Goal: Task Accomplishment & Management: Manage account settings

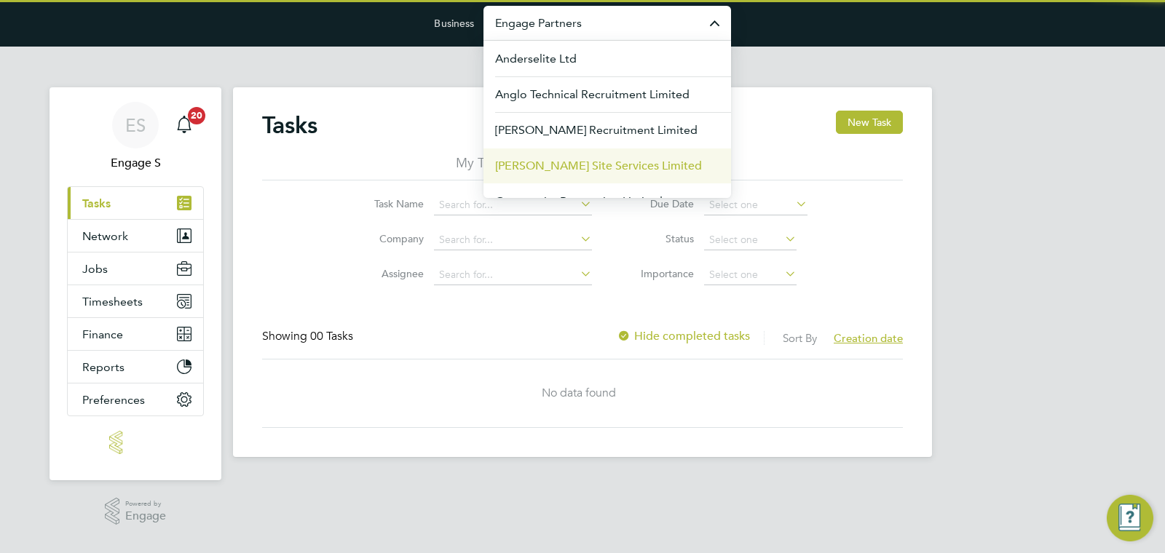
click at [553, 157] on span "[PERSON_NAME] Site Services Limited" at bounding box center [598, 165] width 207 height 17
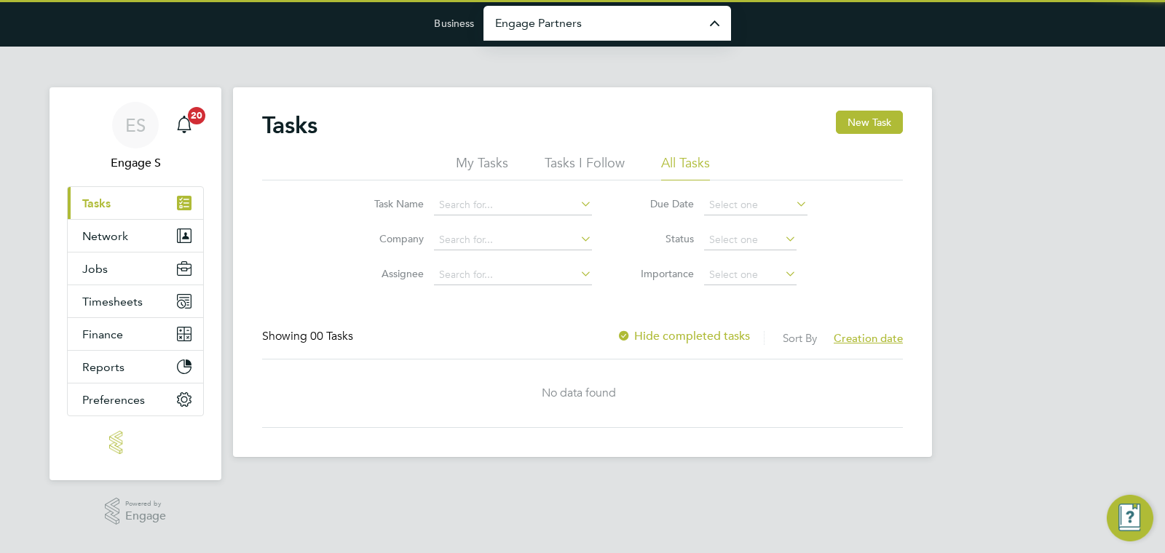
type input "[PERSON_NAME] Site Services Limited"
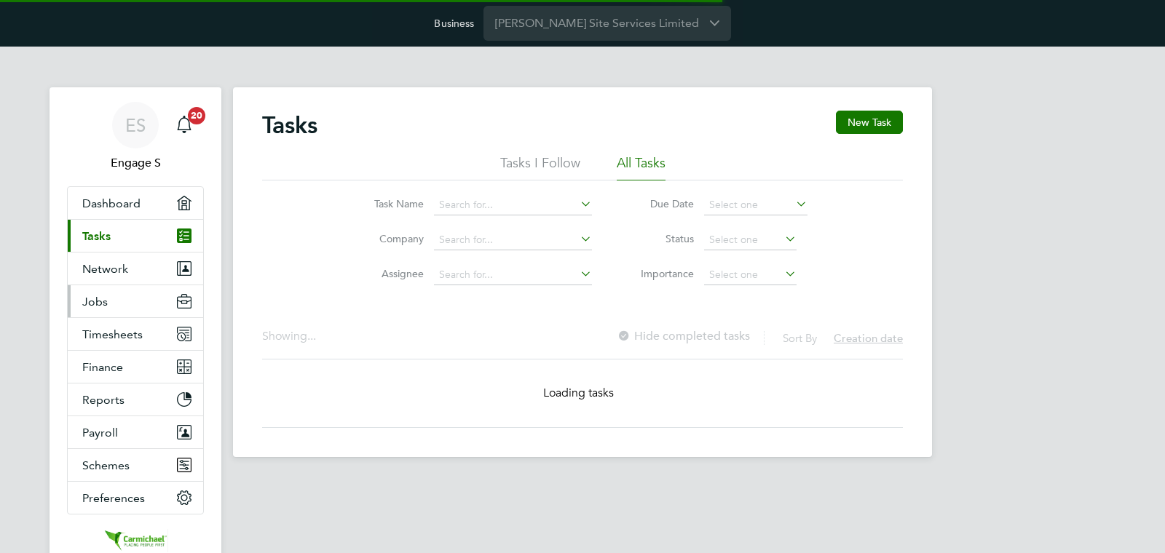
click at [112, 298] on button "Jobs" at bounding box center [135, 301] width 135 height 32
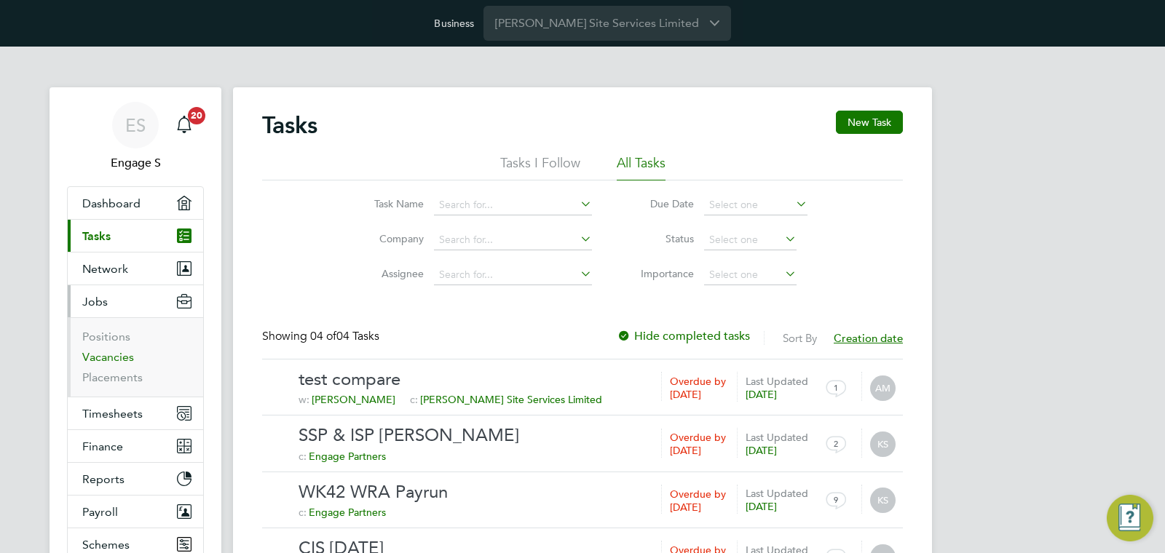
click at [116, 352] on link "Vacancies" at bounding box center [108, 357] width 52 height 14
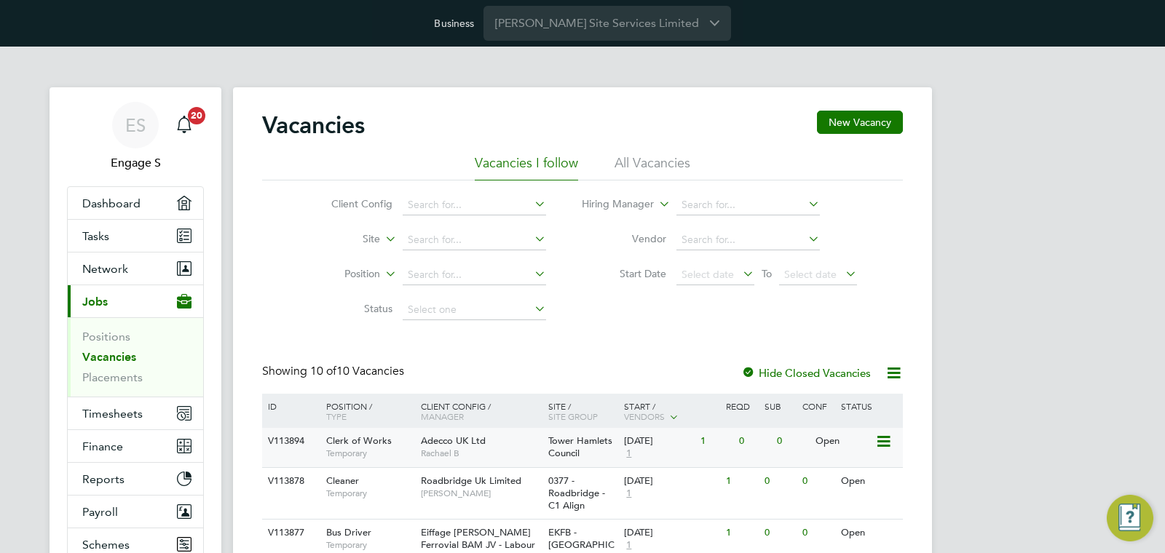
click at [630, 450] on span "1" at bounding box center [628, 454] width 9 height 12
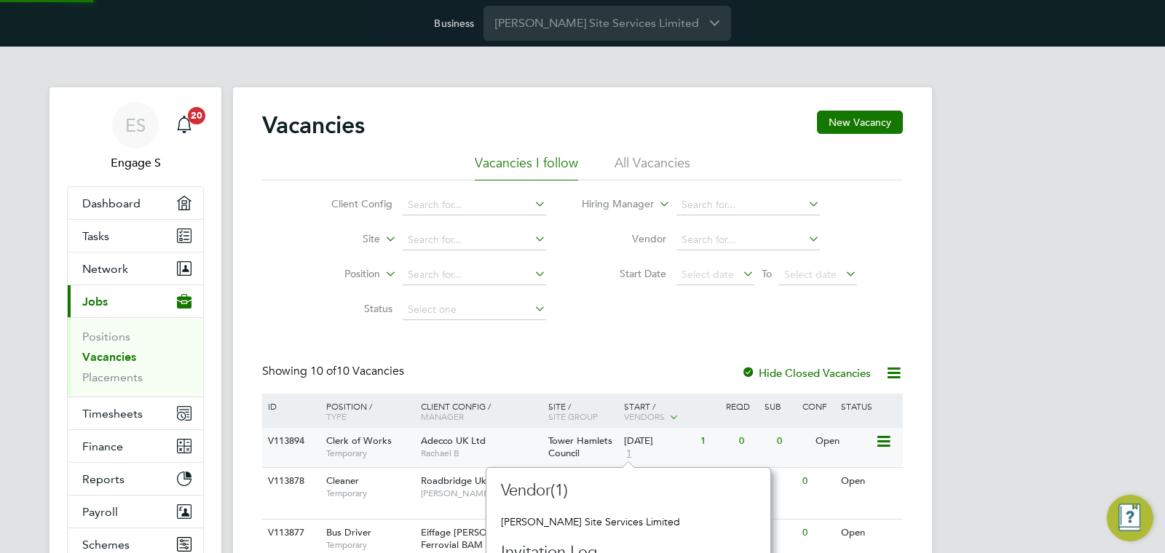
scroll to position [9, 9]
click at [523, 448] on span "Rachael B" at bounding box center [481, 454] width 120 height 12
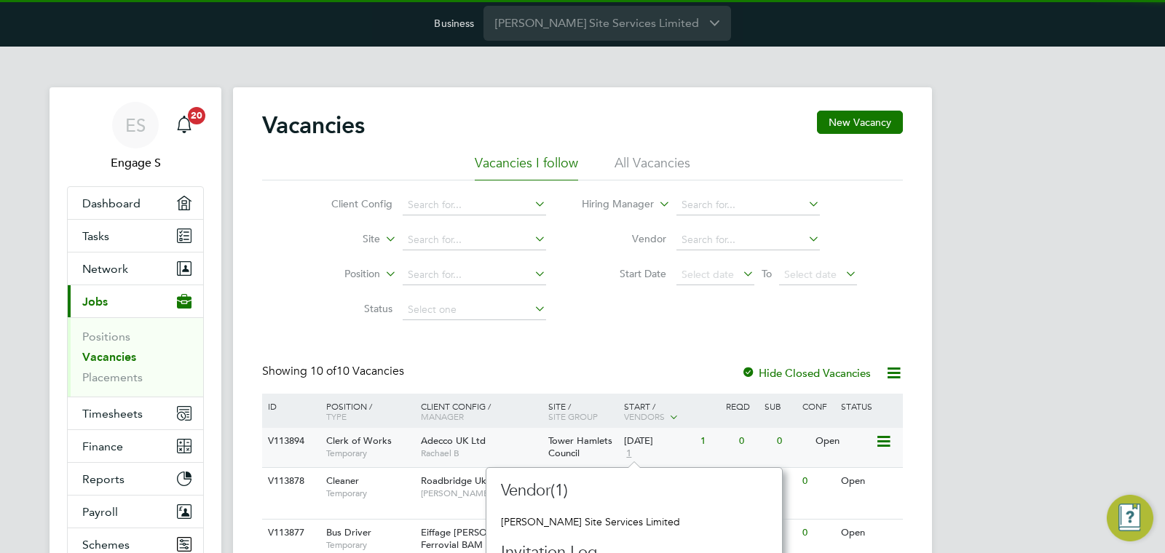
scroll to position [275, 285]
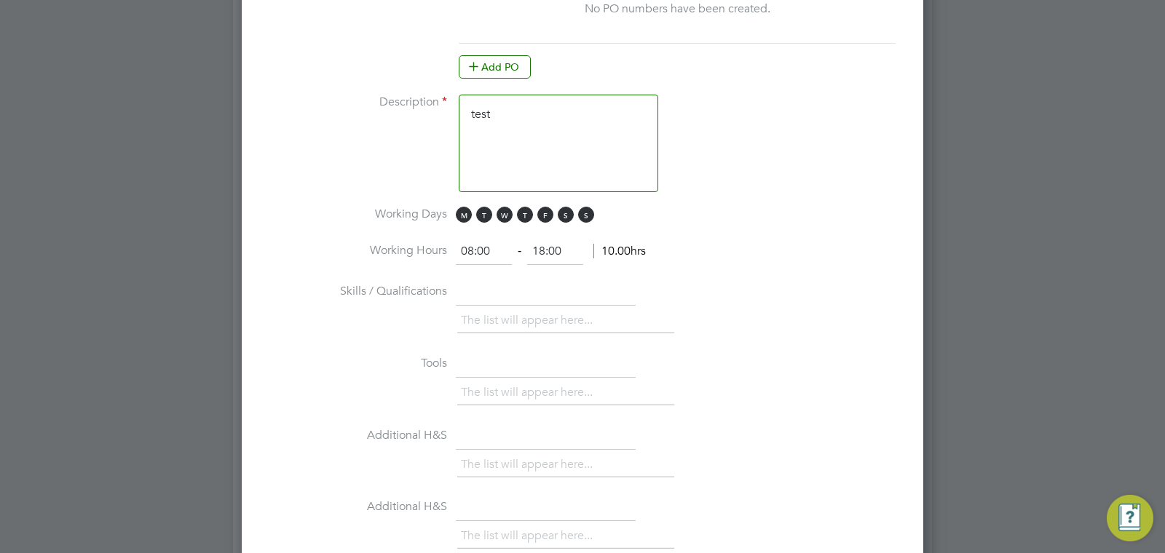
scroll to position [1431, 0]
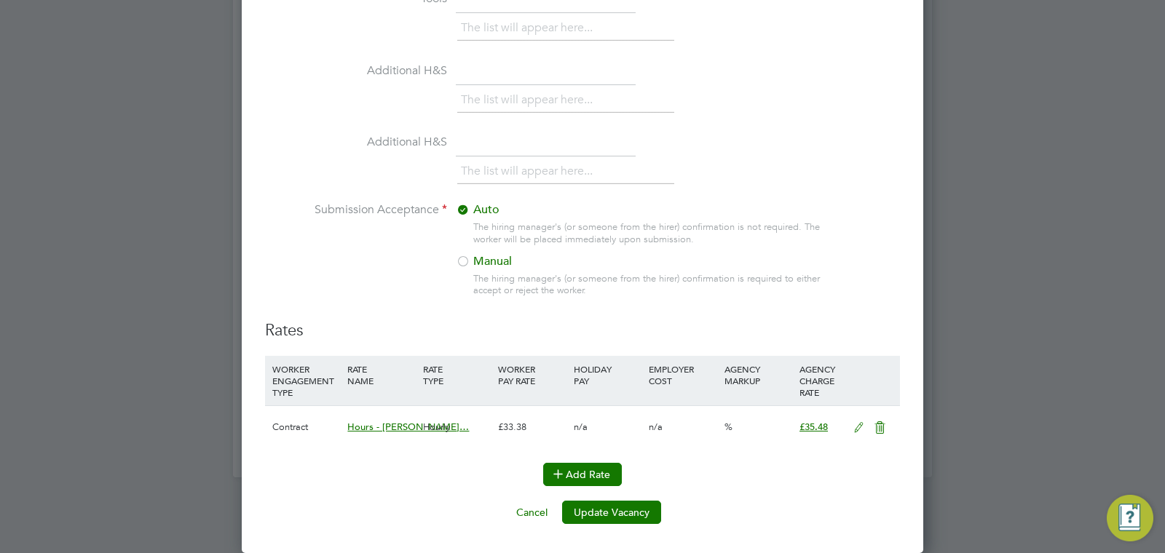
click at [598, 476] on button "Add Rate" at bounding box center [582, 474] width 79 height 23
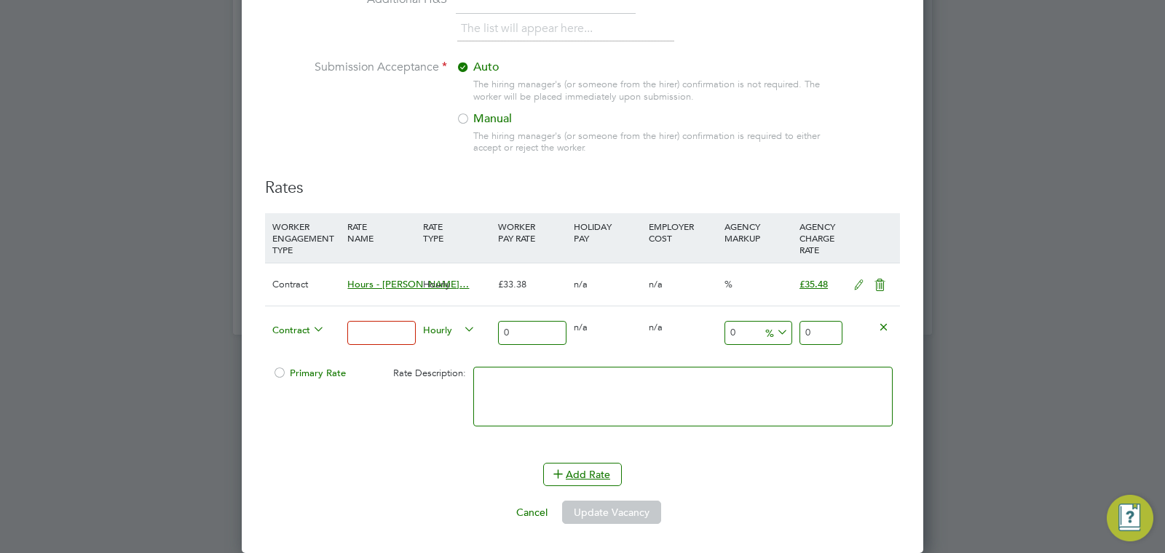
scroll to position [1574, 0]
click at [358, 138] on li "Submission Acceptance Auto The hiring manager's (or someone from the hirer) con…" at bounding box center [582, 119] width 635 height 118
click at [589, 472] on button "Add Rate" at bounding box center [582, 474] width 79 height 23
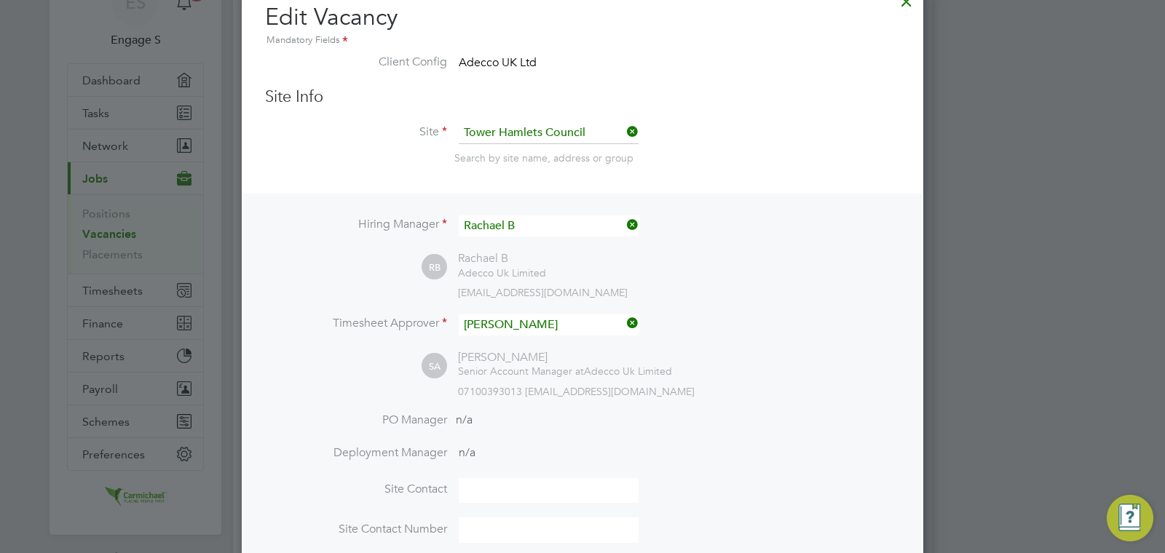
scroll to position [0, 0]
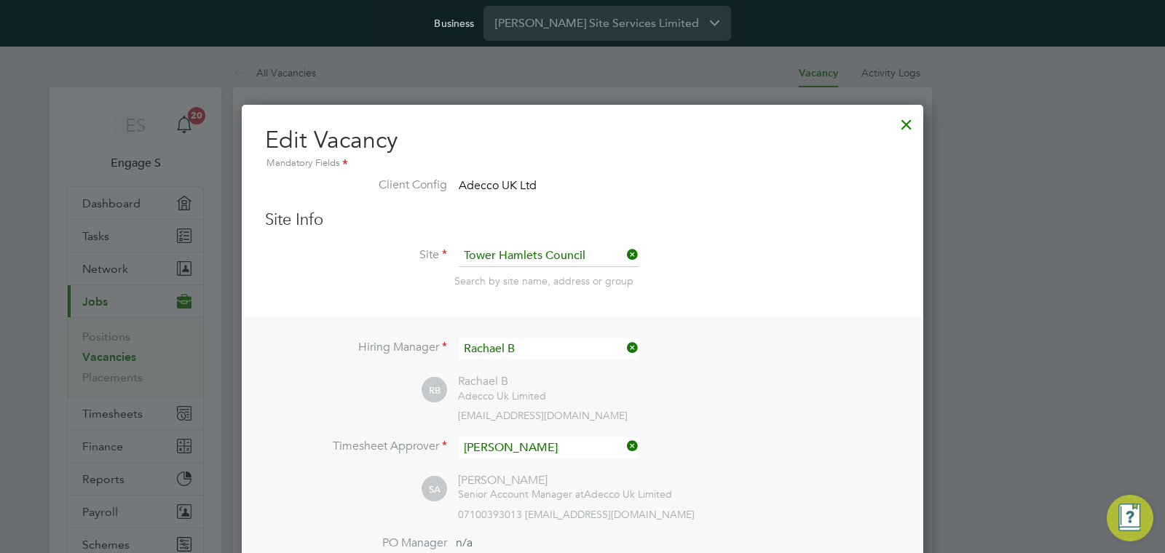
click at [916, 131] on div at bounding box center [906, 121] width 26 height 26
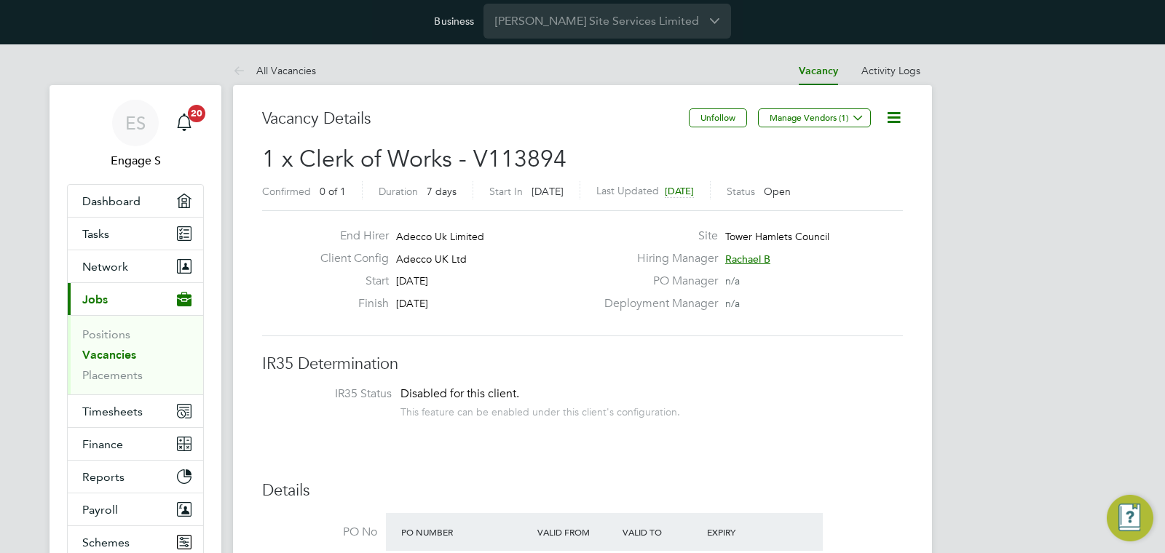
scroll to position [3, 0]
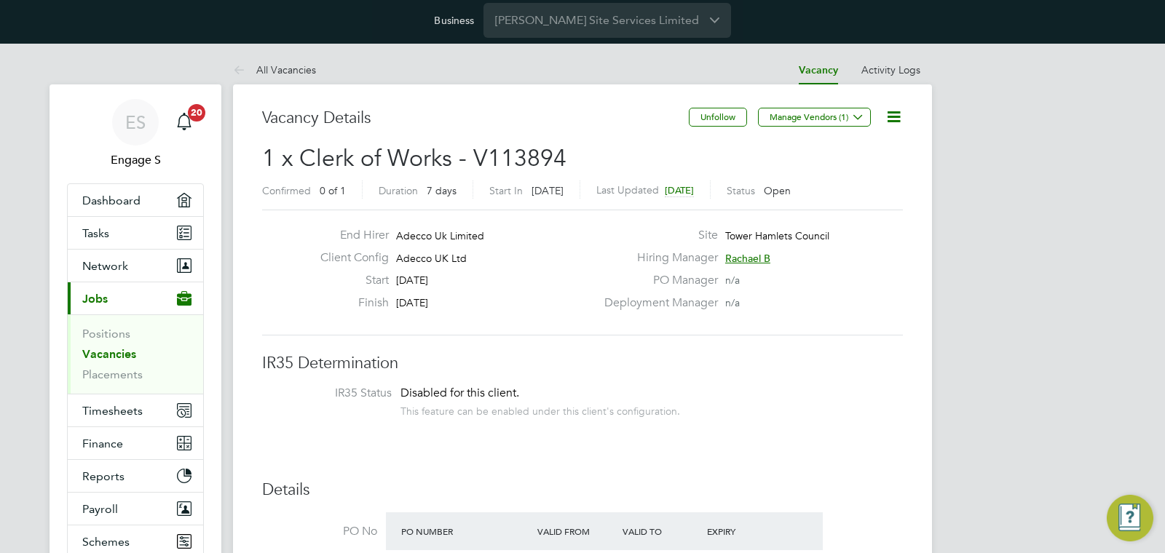
click at [122, 359] on link "Vacancies" at bounding box center [109, 354] width 54 height 14
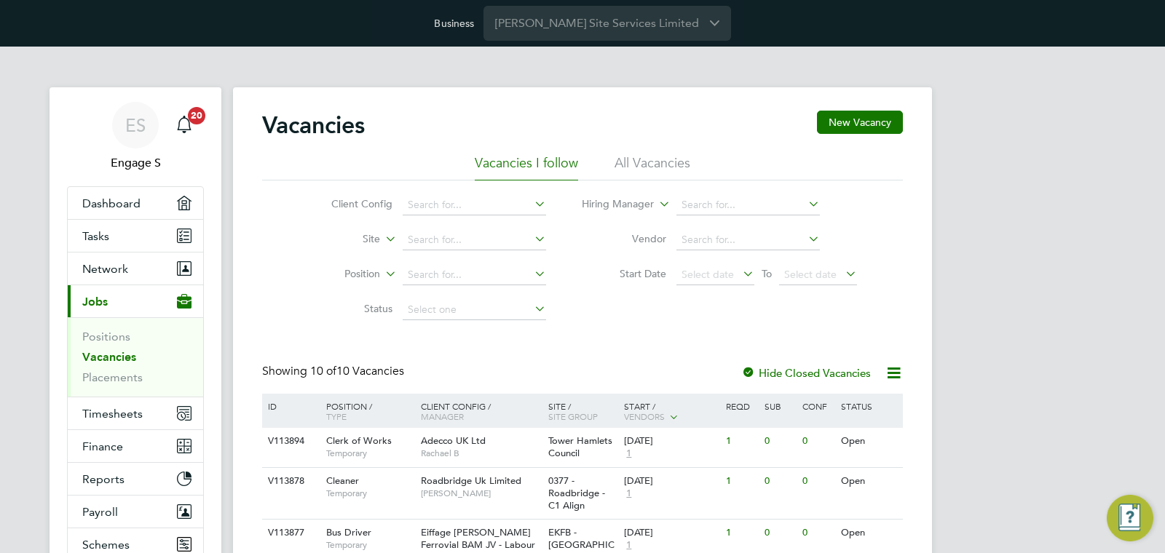
scroll to position [448, 0]
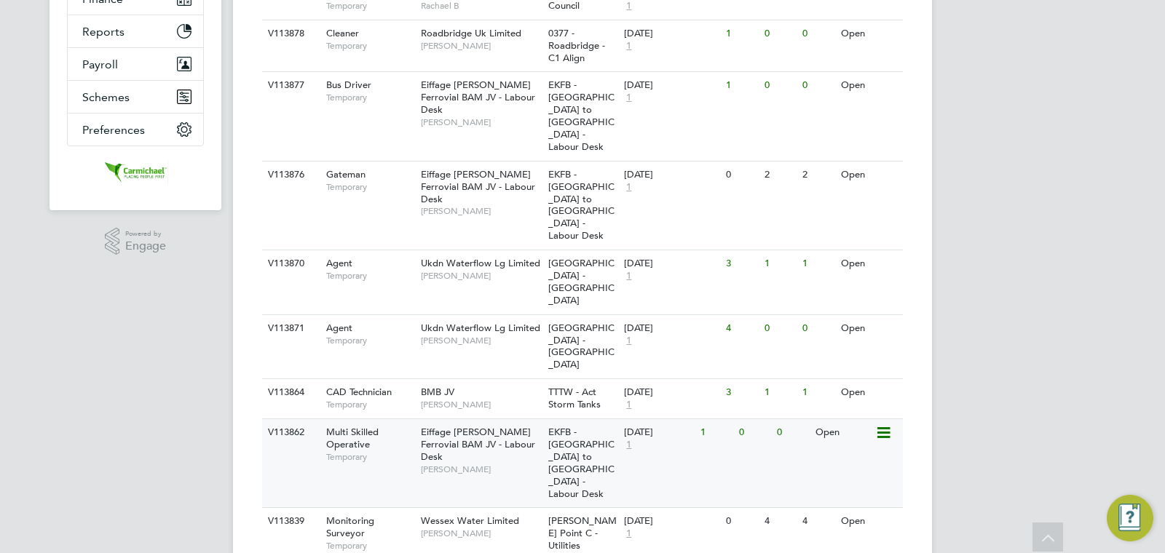
click at [529, 464] on span "Philip M" at bounding box center [481, 470] width 120 height 12
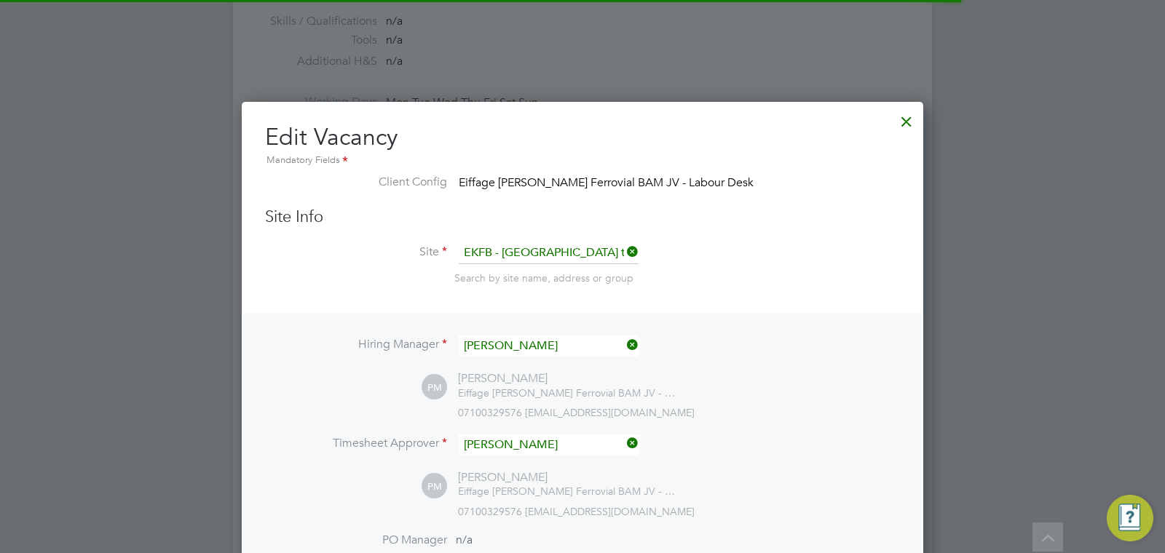
scroll to position [7, 7]
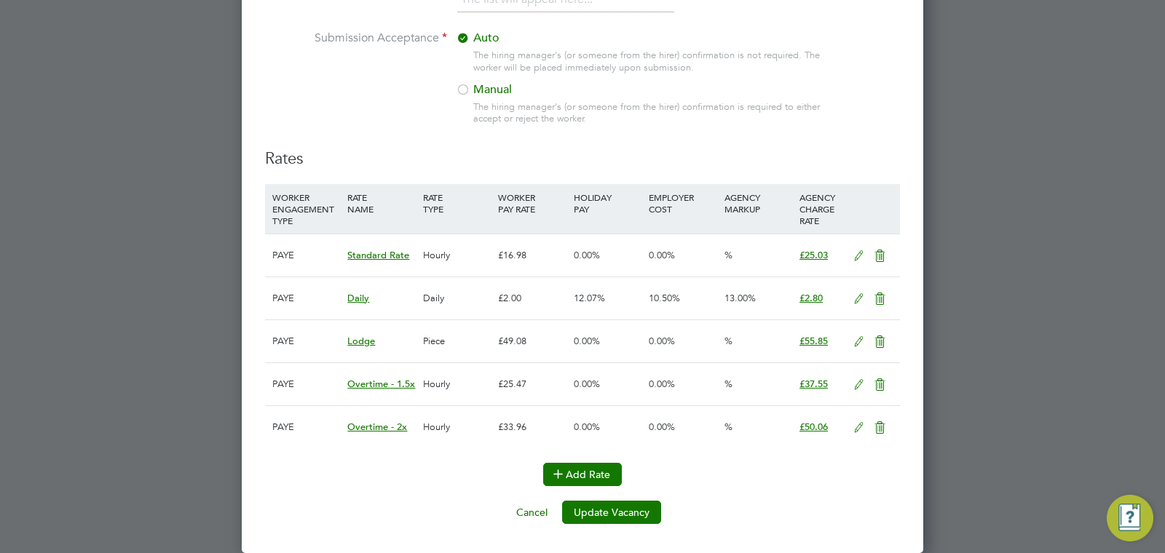
click at [592, 470] on button "Add Rate" at bounding box center [582, 474] width 79 height 23
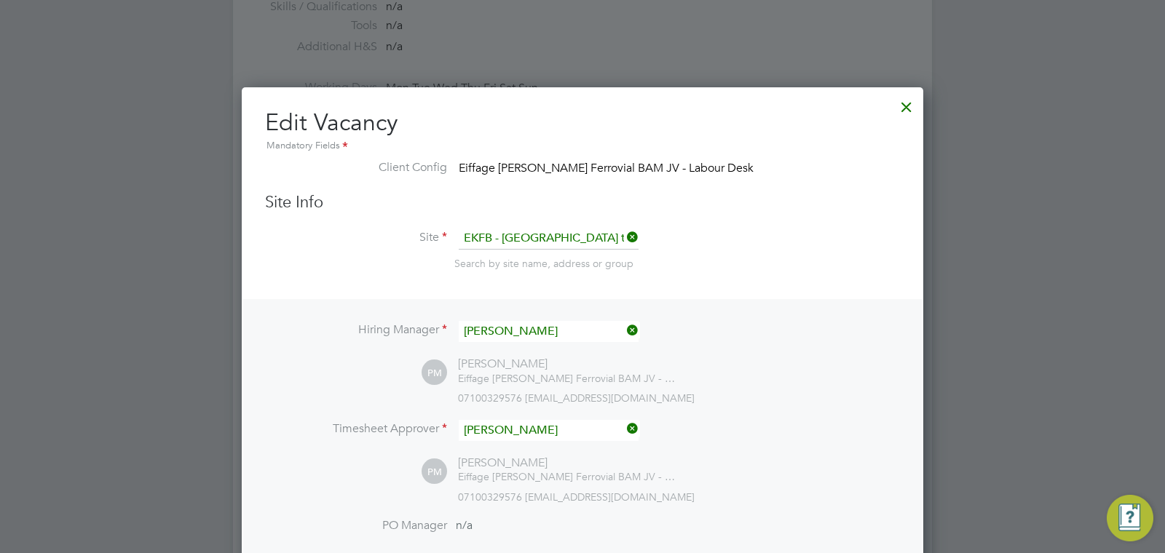
click at [906, 108] on div at bounding box center [906, 103] width 26 height 26
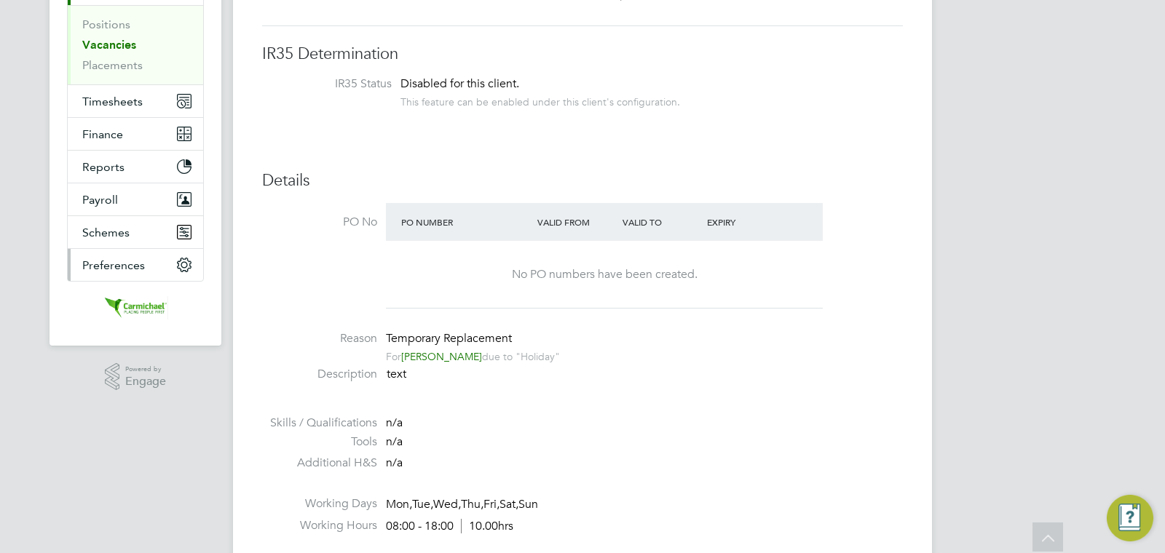
click at [140, 274] on button "Preferences" at bounding box center [135, 265] width 135 height 32
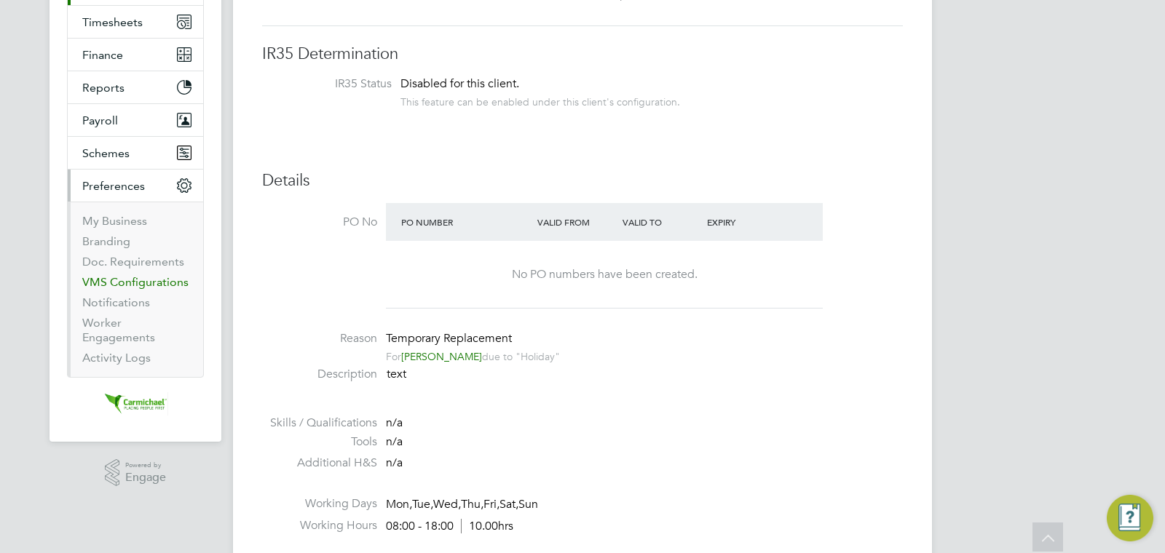
click at [142, 281] on link "VMS Configurations" at bounding box center [135, 282] width 106 height 14
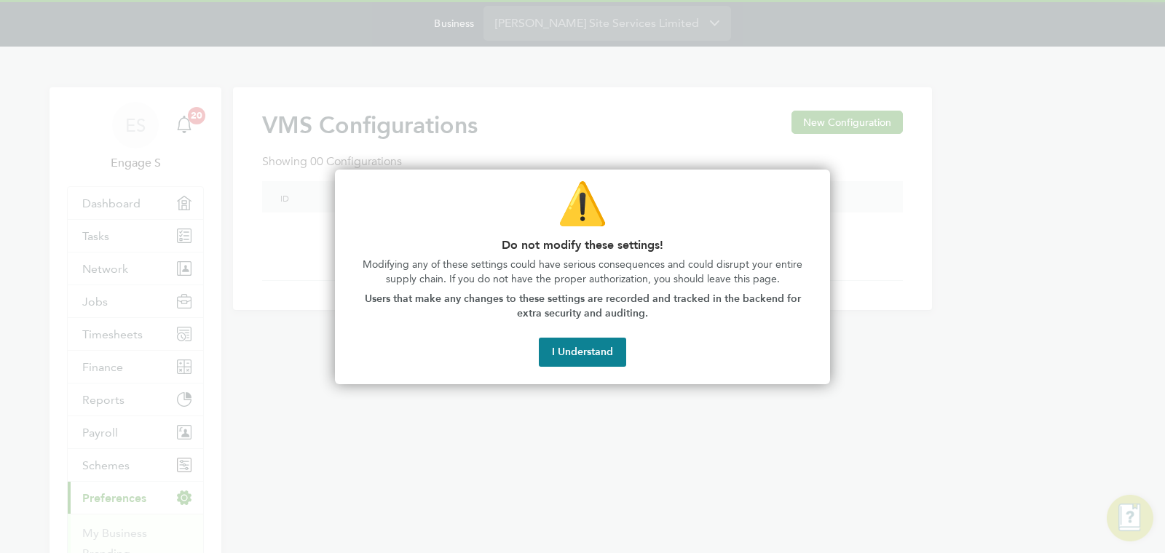
click at [609, 349] on button "I Understand" at bounding box center [582, 352] width 87 height 29
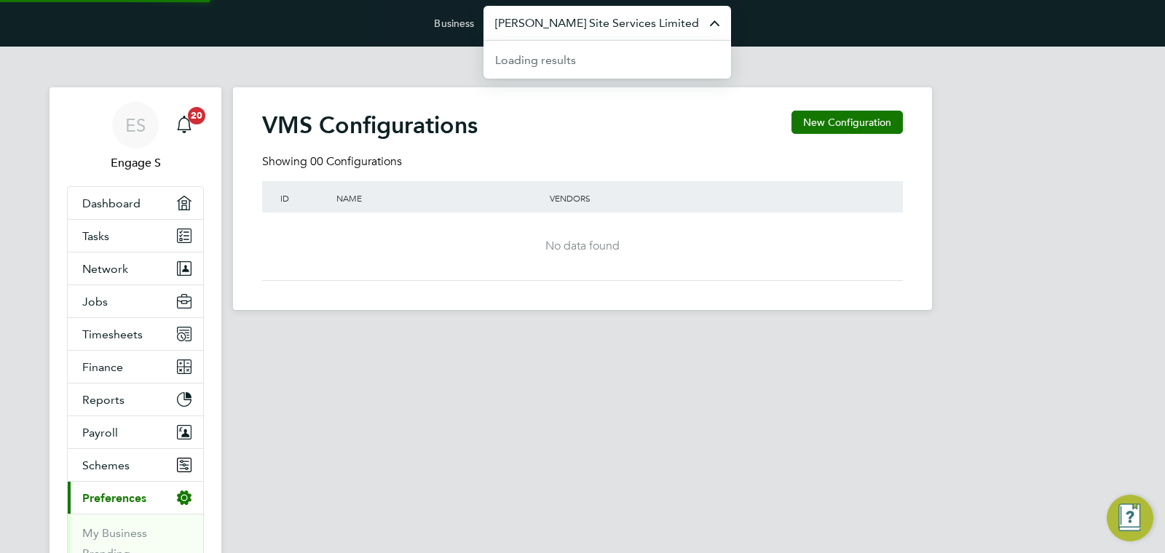
click at [549, 28] on input "Carmichael Site Services Limited" at bounding box center [606, 23] width 247 height 34
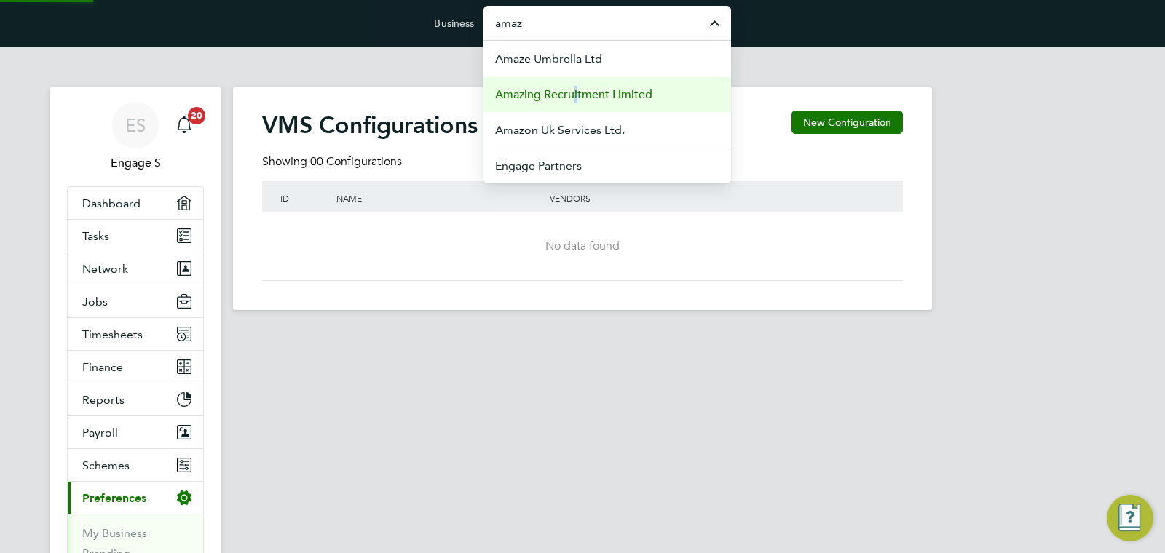
click at [568, 100] on span "Amazing Recruitment Limited" at bounding box center [573, 94] width 157 height 17
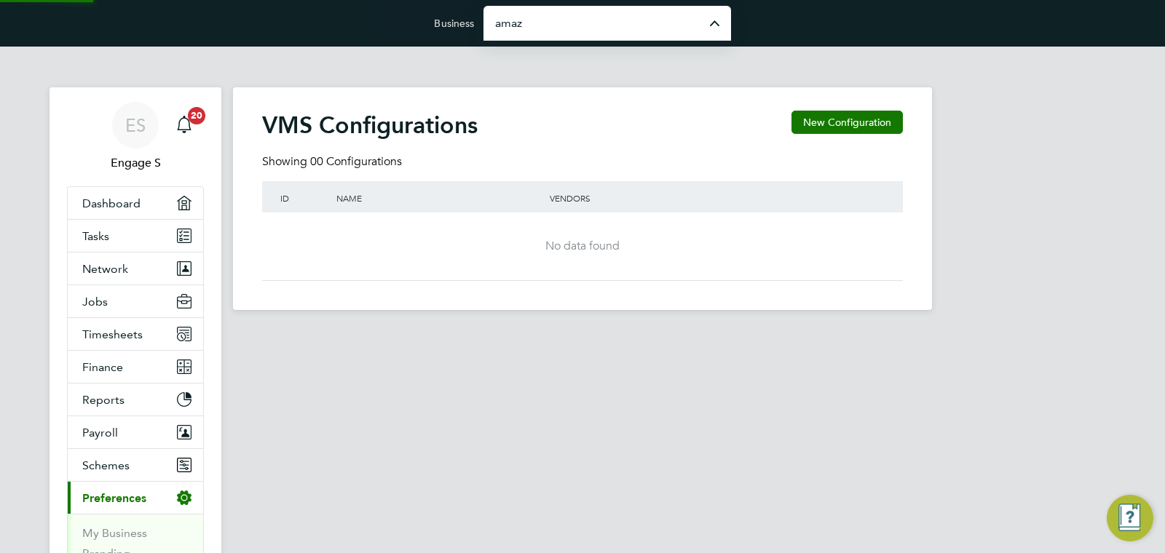
type input "Amazing Recruitment Limited"
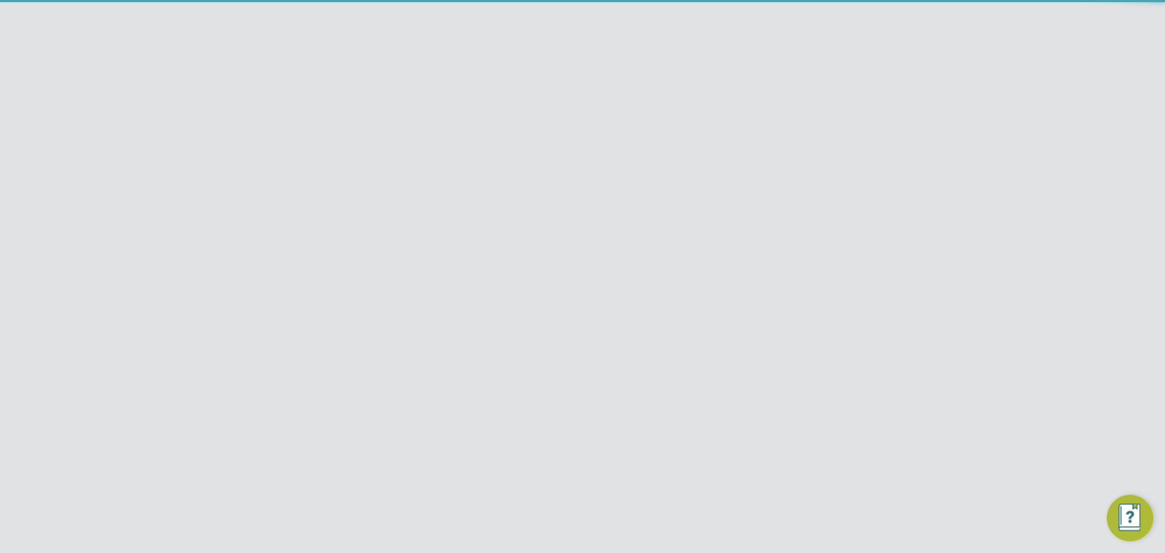
click at [649, 232] on div "2" at bounding box center [705, 226] width 318 height 27
click at [892, 123] on icon at bounding box center [893, 120] width 18 height 18
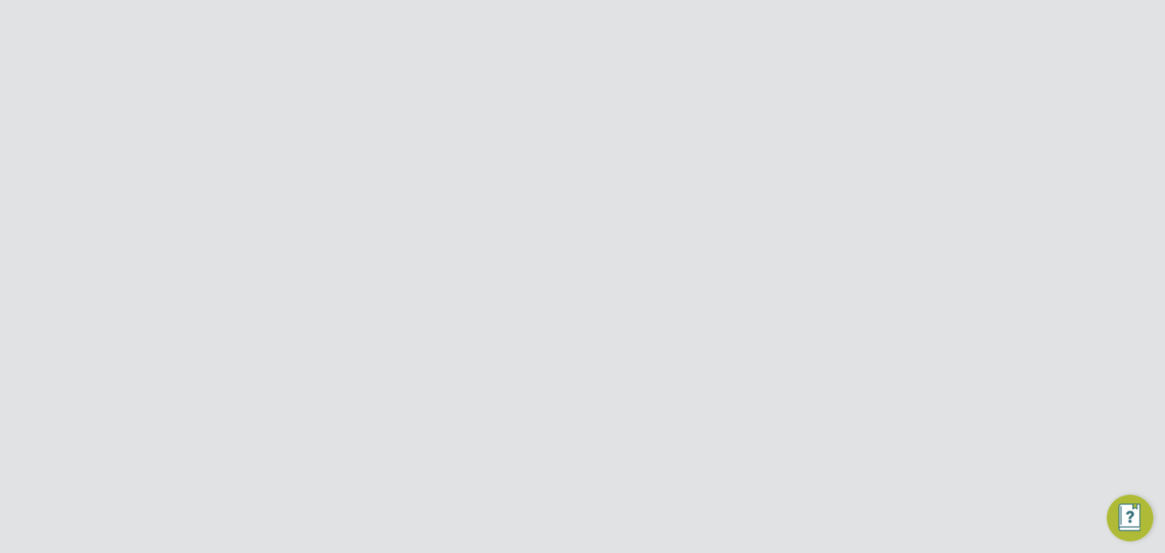
click at [873, 149] on li "Edit VMS Configuration" at bounding box center [837, 154] width 130 height 20
type input "test MV"
type input "Amazing Recruitment Limited"
type input "Any Text"
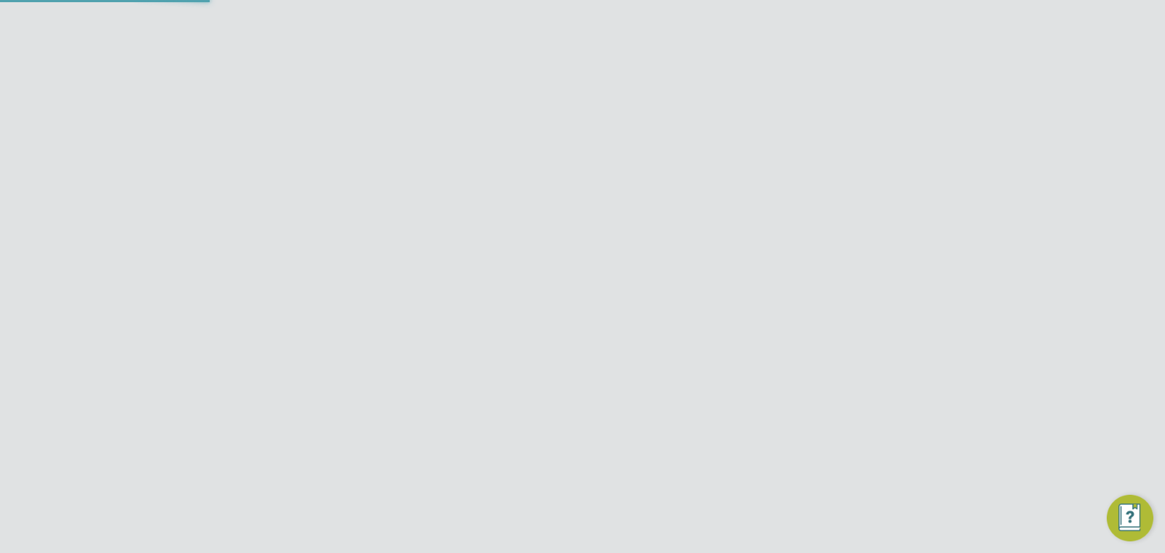
type input "Manually"
type input "5"
